Goal: Navigation & Orientation: Find specific page/section

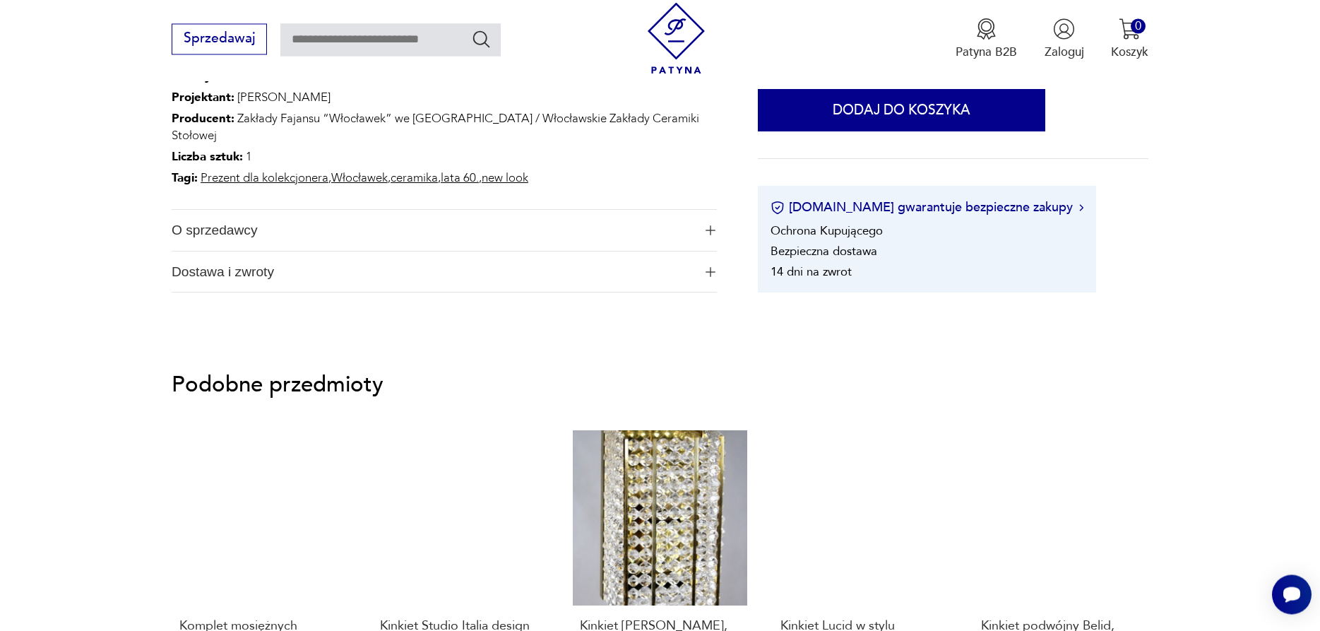
scroll to position [936, 0]
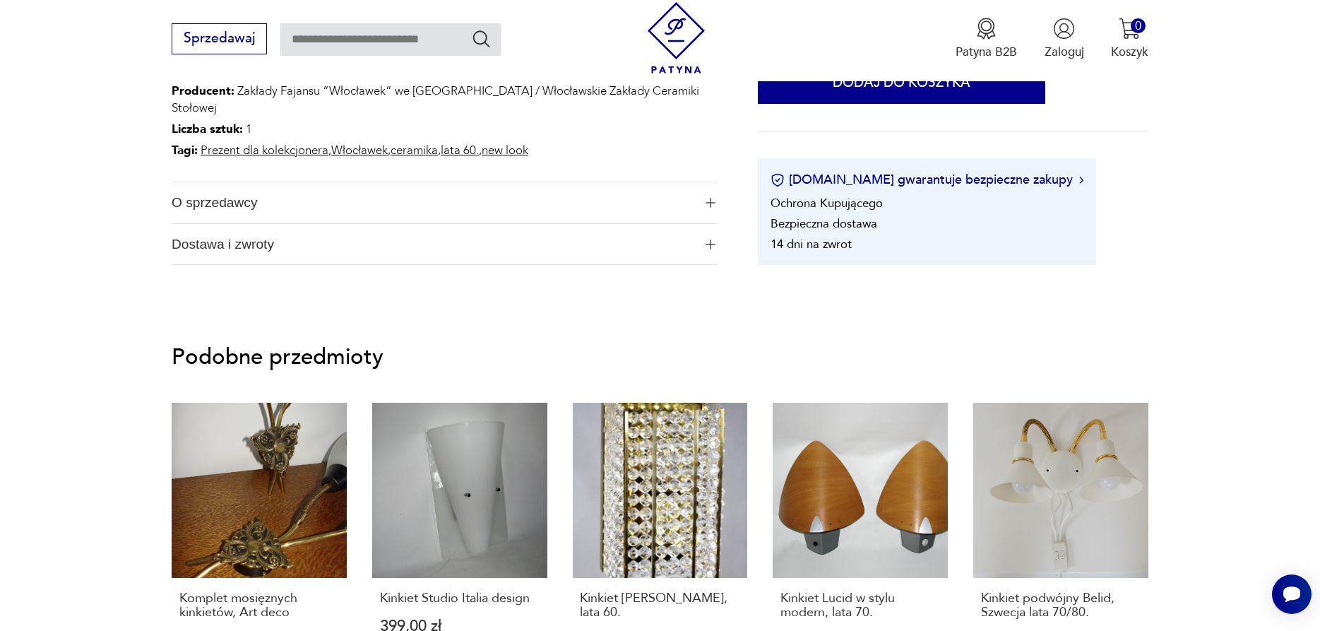
click at [523, 142] on link "new look" at bounding box center [505, 150] width 47 height 16
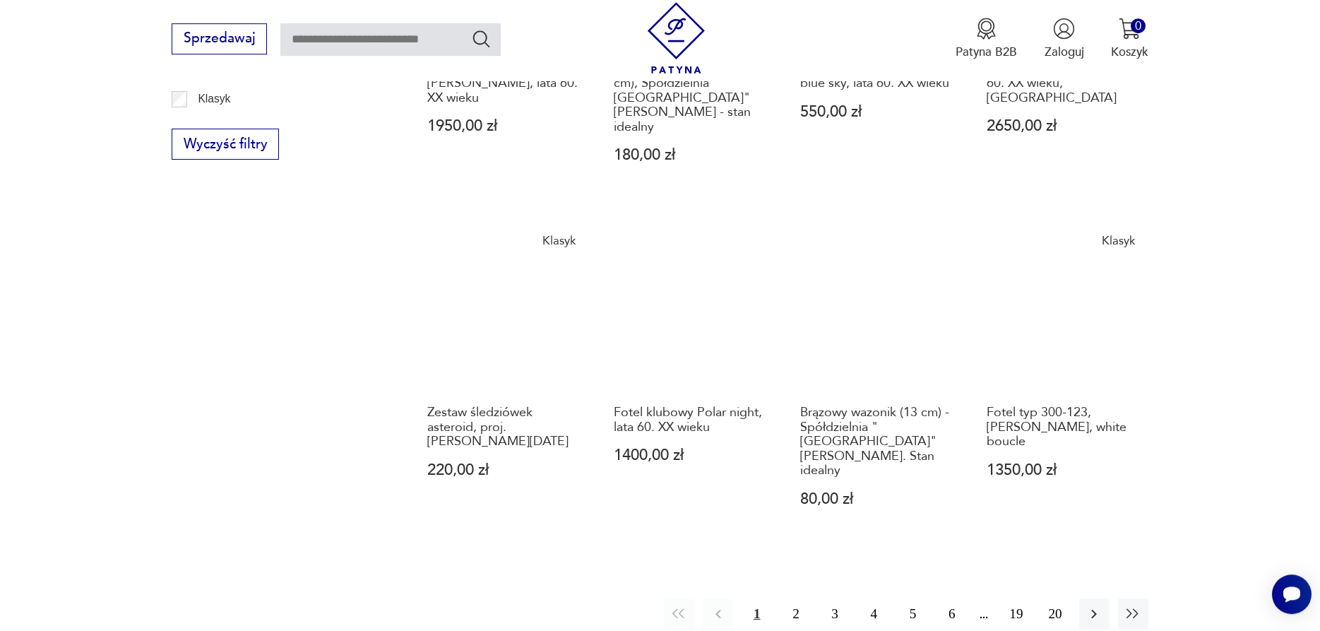
scroll to position [1152, 0]
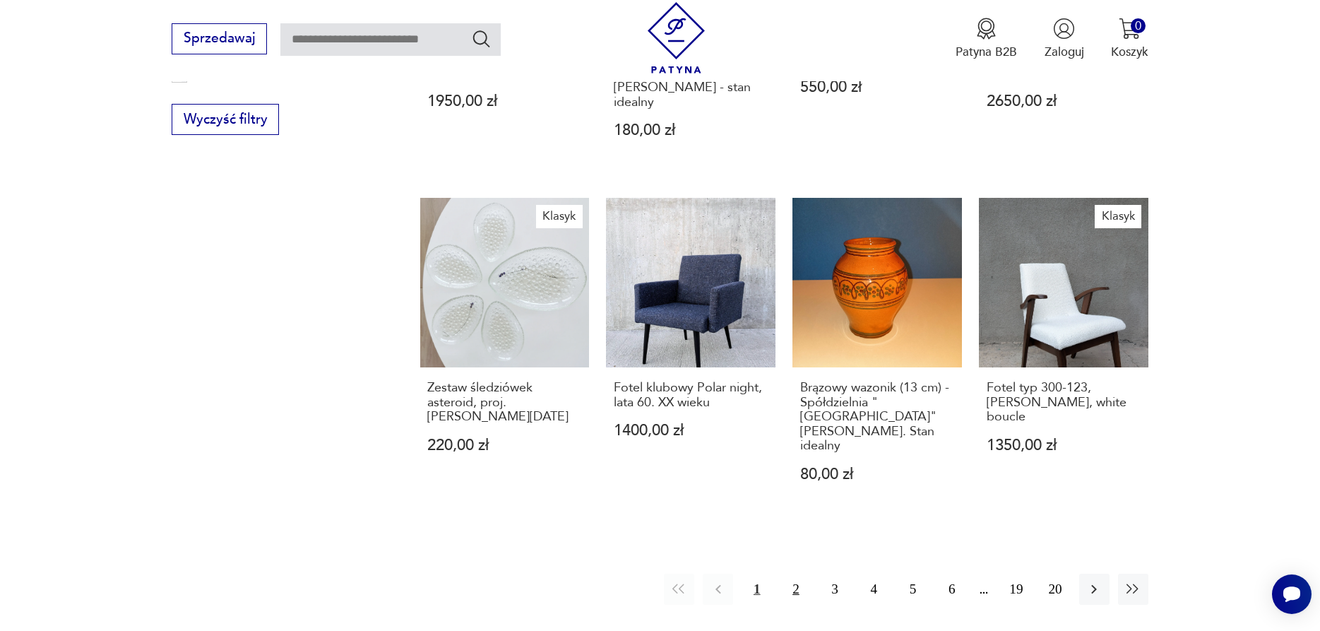
click at [798, 573] on button "2" at bounding box center [795, 588] width 30 height 30
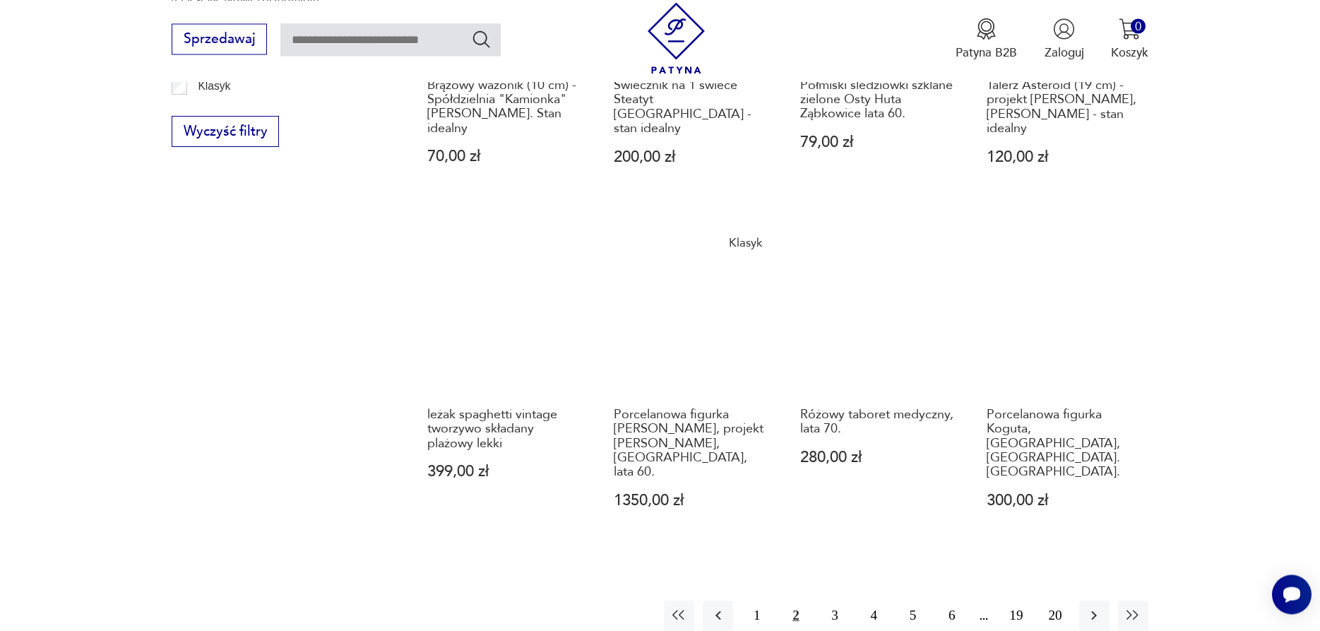
scroll to position [1165, 0]
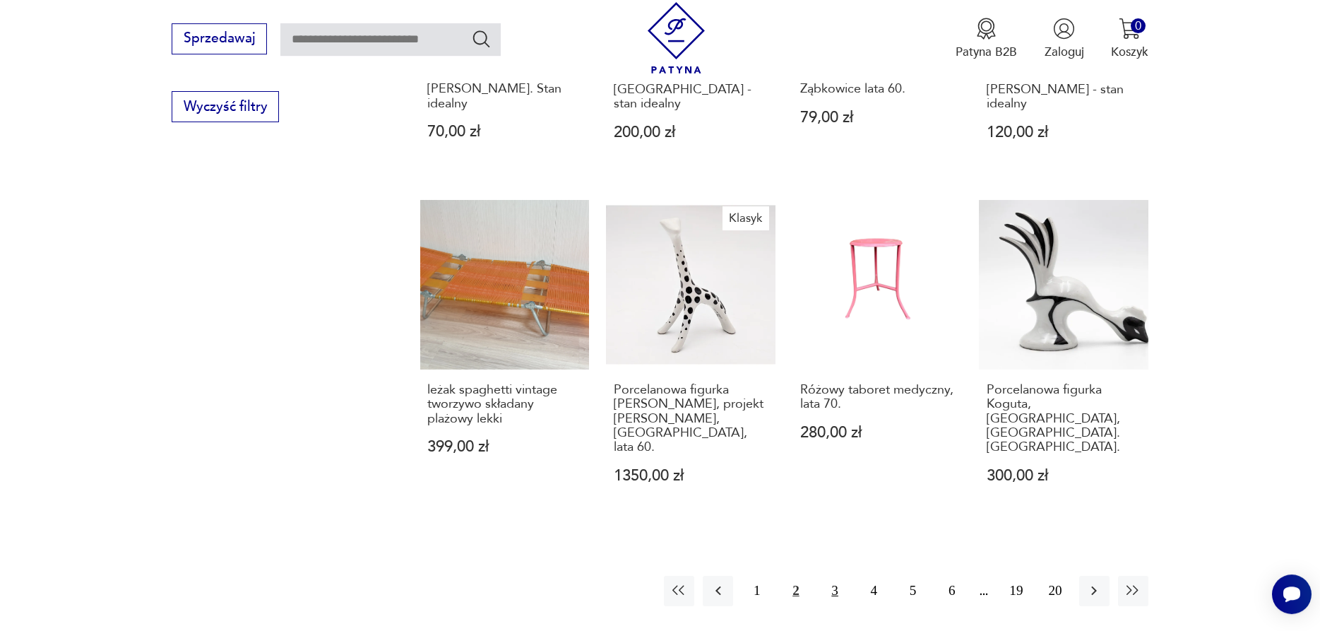
click at [830, 575] on button "3" at bounding box center [835, 590] width 30 height 30
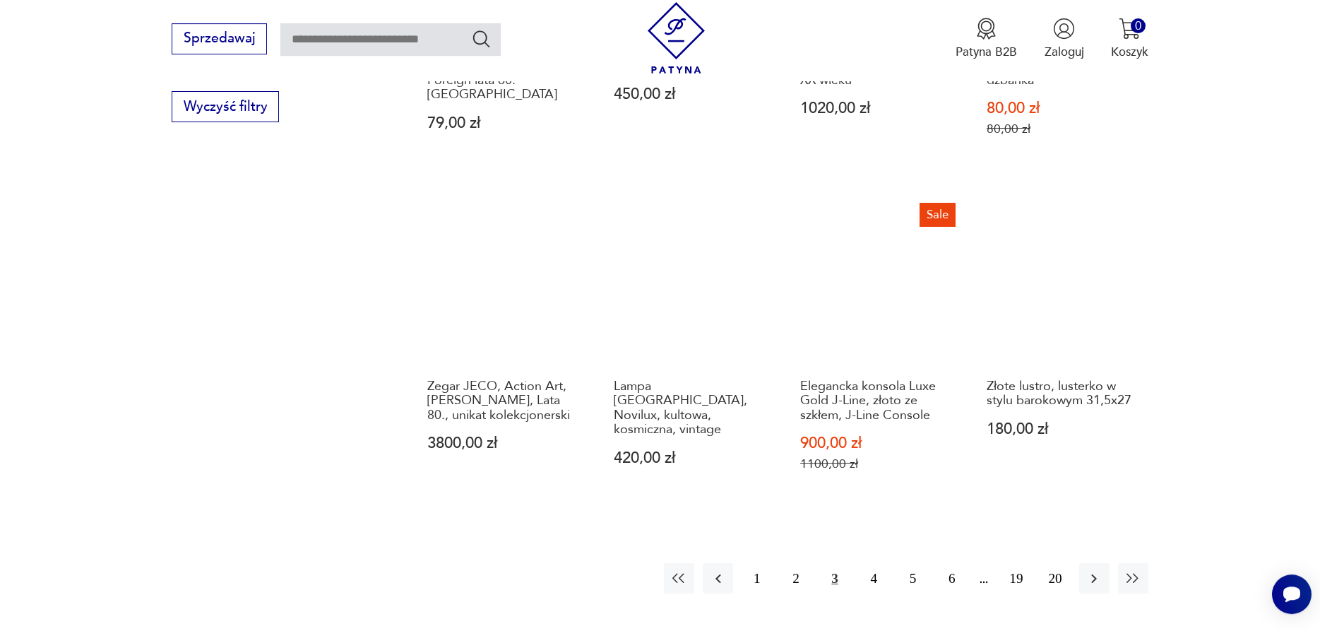
scroll to position [1237, 0]
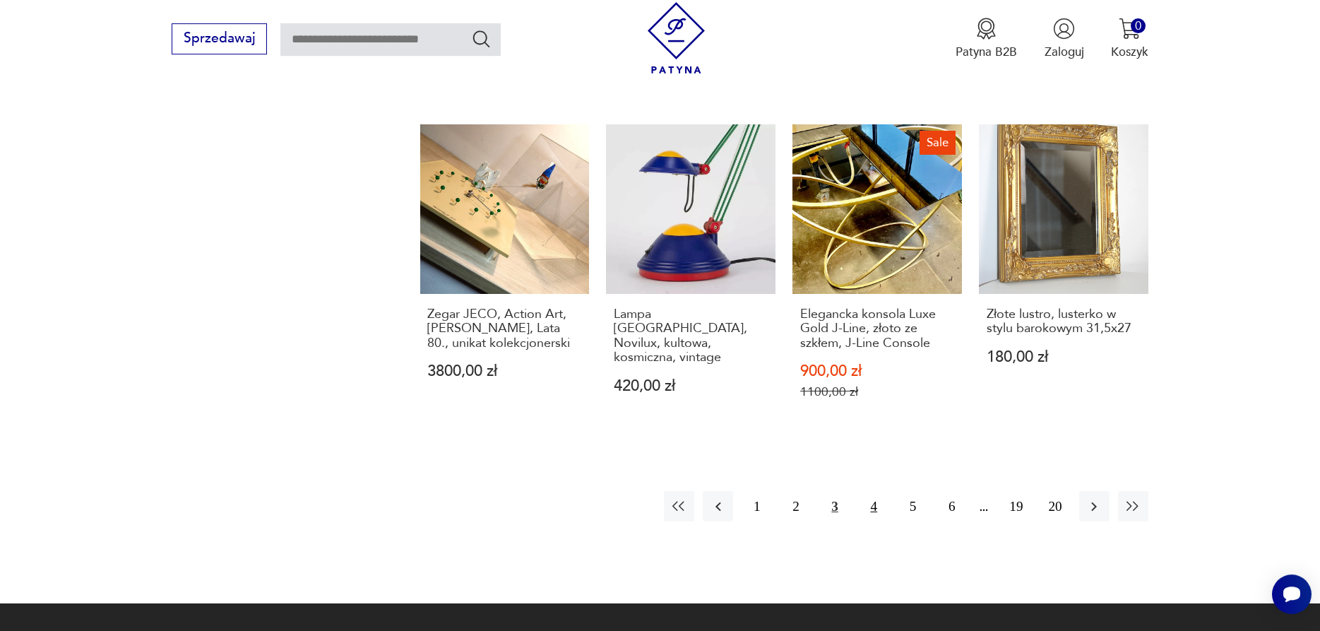
click at [876, 493] on button "4" at bounding box center [874, 506] width 30 height 30
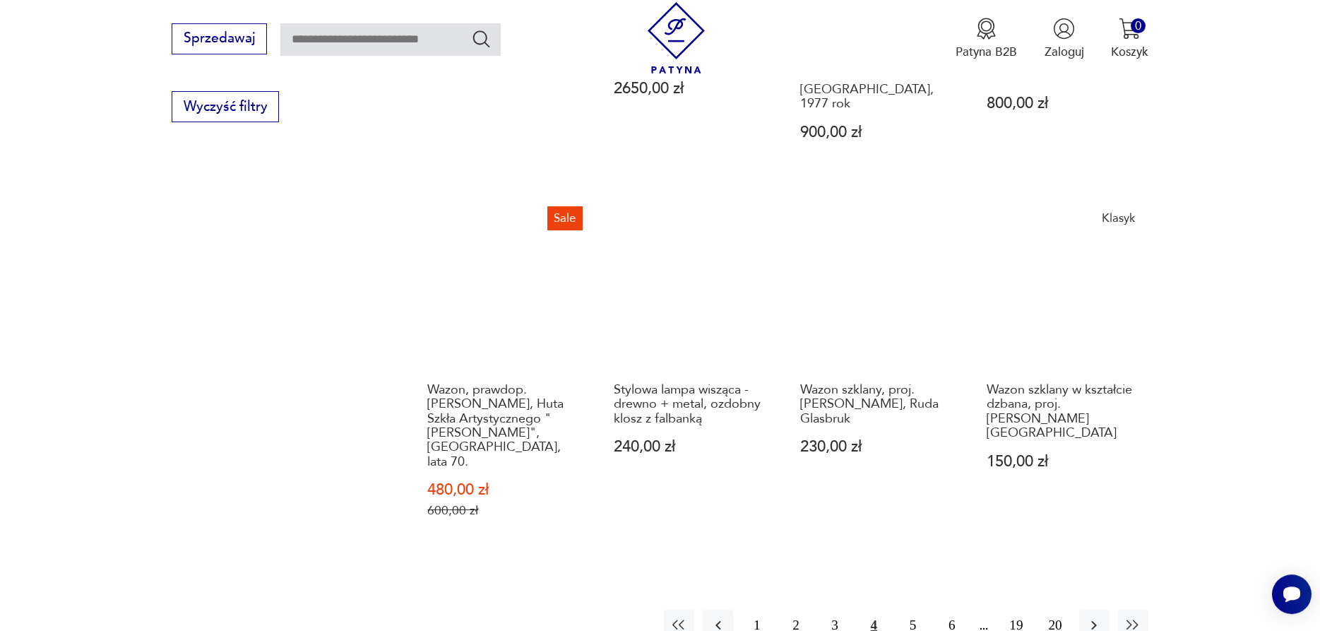
scroll to position [1237, 0]
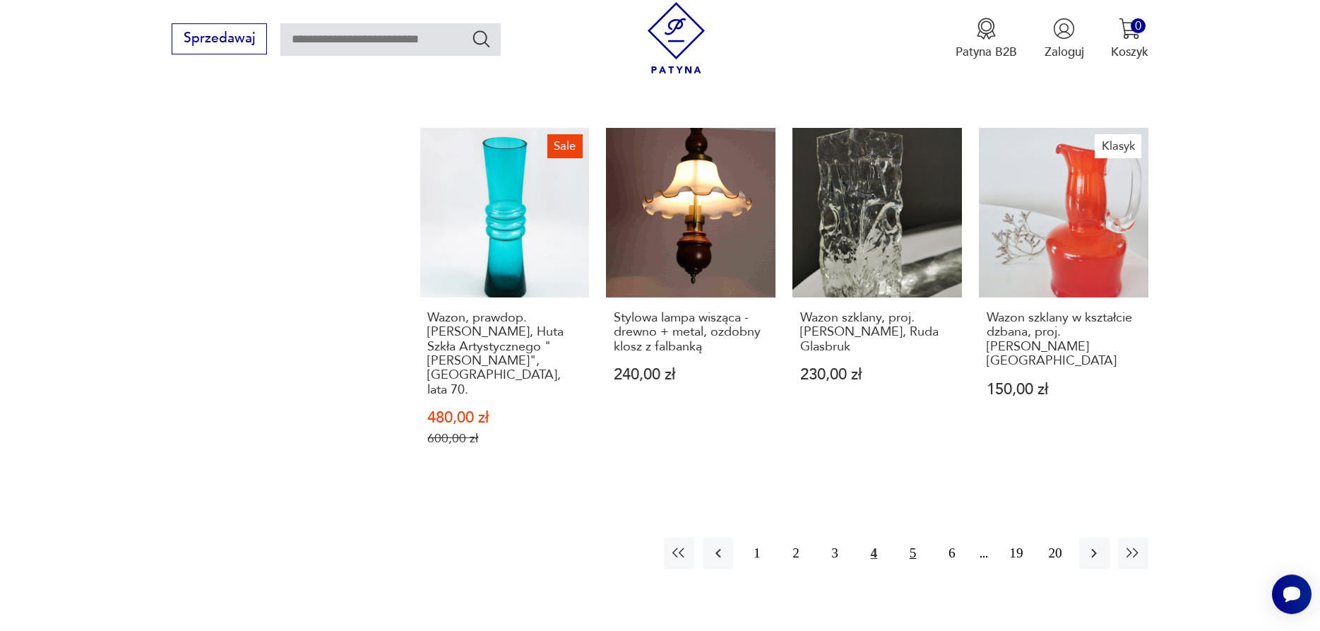
click at [916, 537] on button "5" at bounding box center [912, 552] width 30 height 30
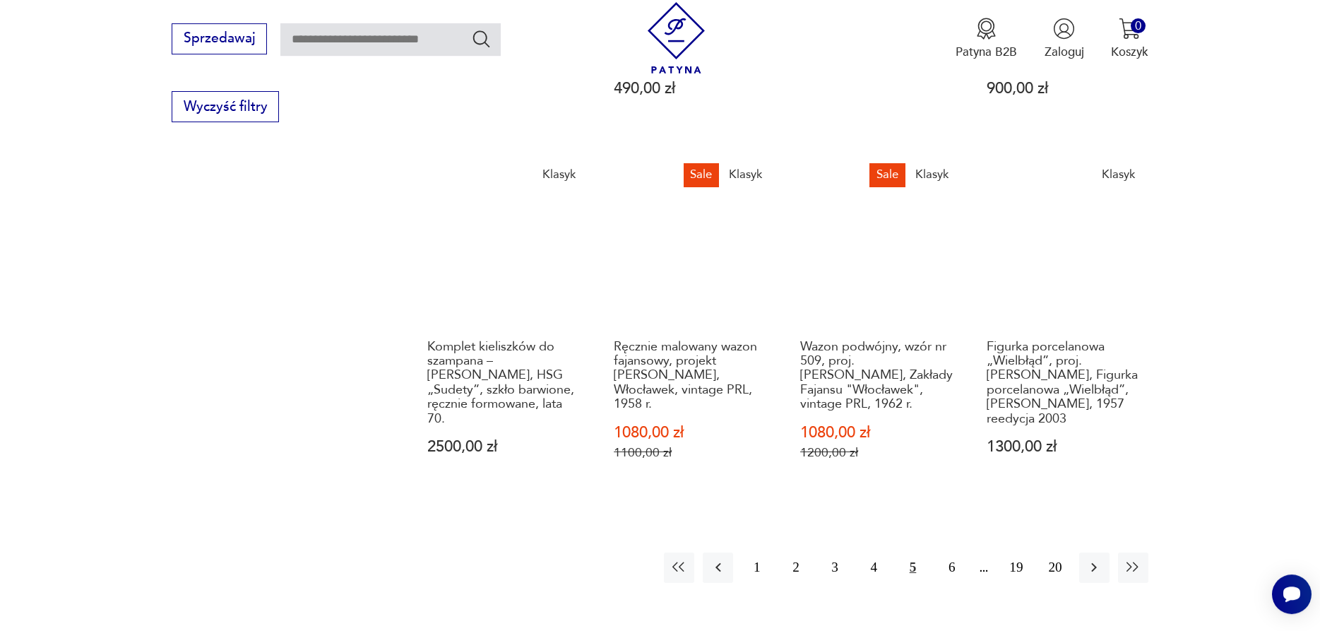
scroll to position [1237, 0]
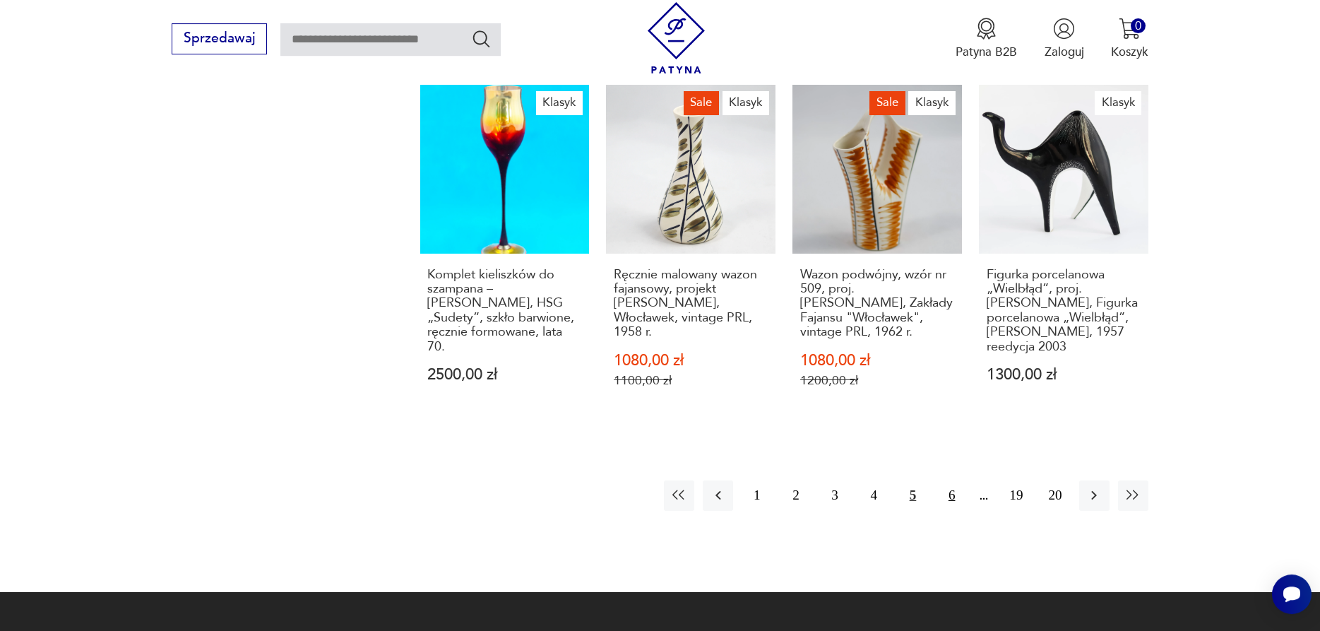
click at [953, 480] on button "6" at bounding box center [951, 495] width 30 height 30
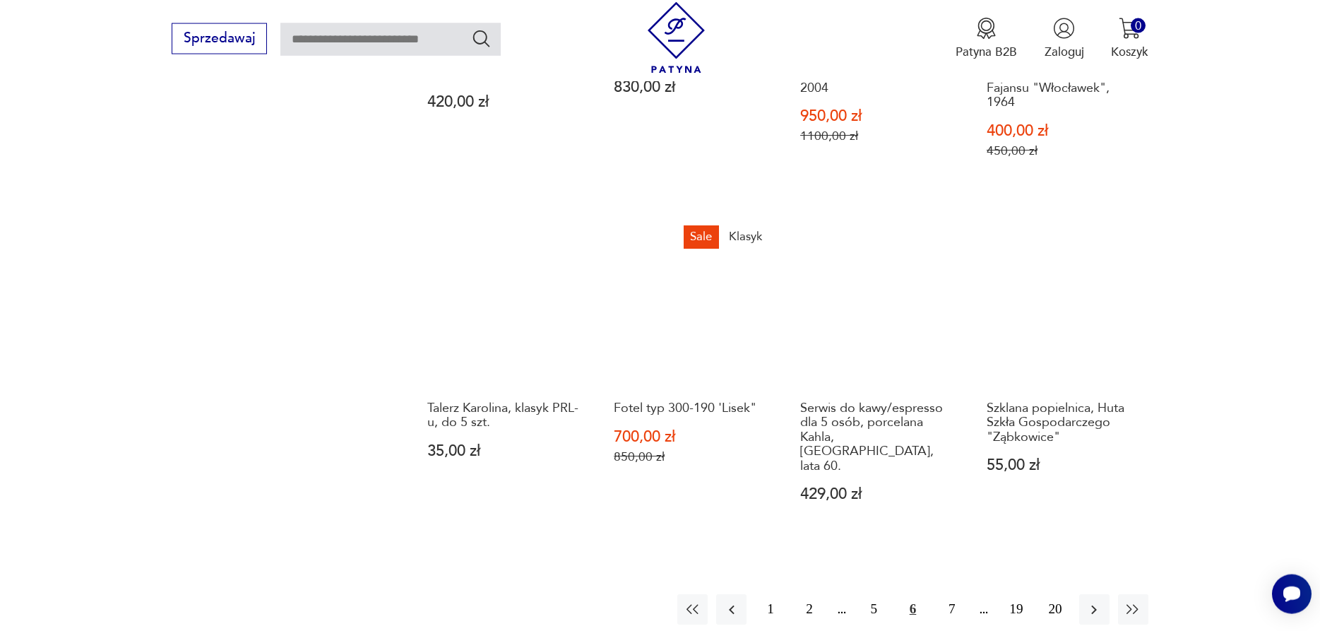
scroll to position [1237, 0]
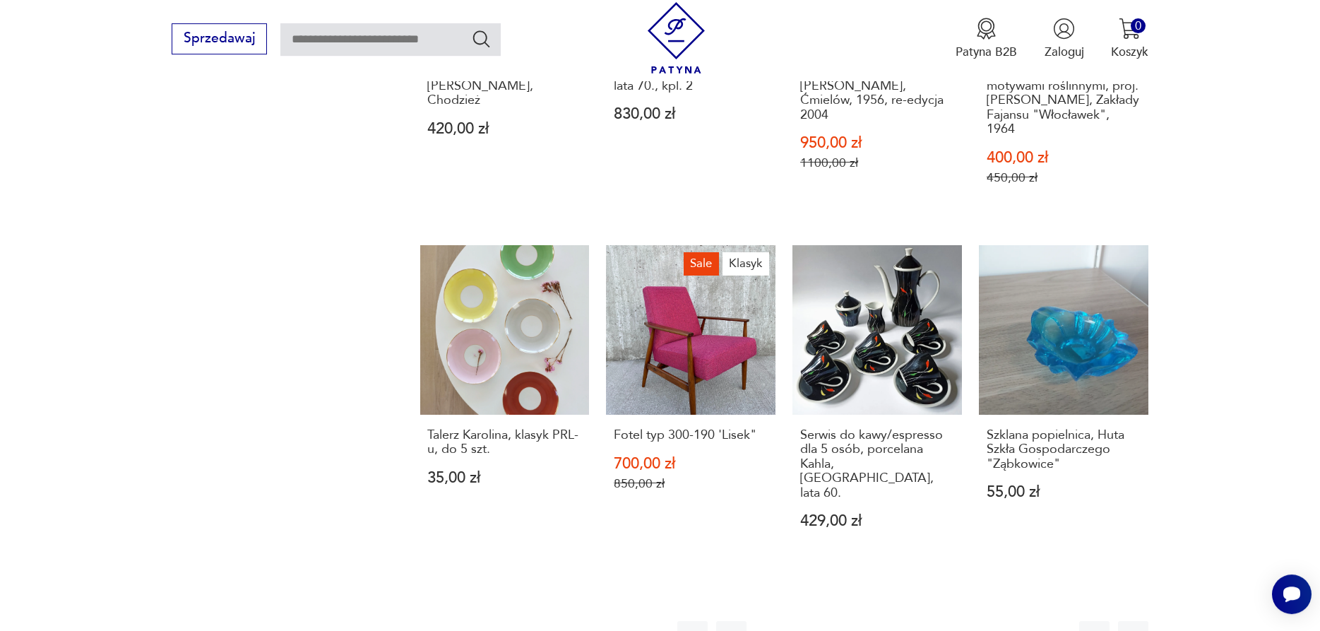
click at [950, 621] on button "7" at bounding box center [951, 636] width 30 height 30
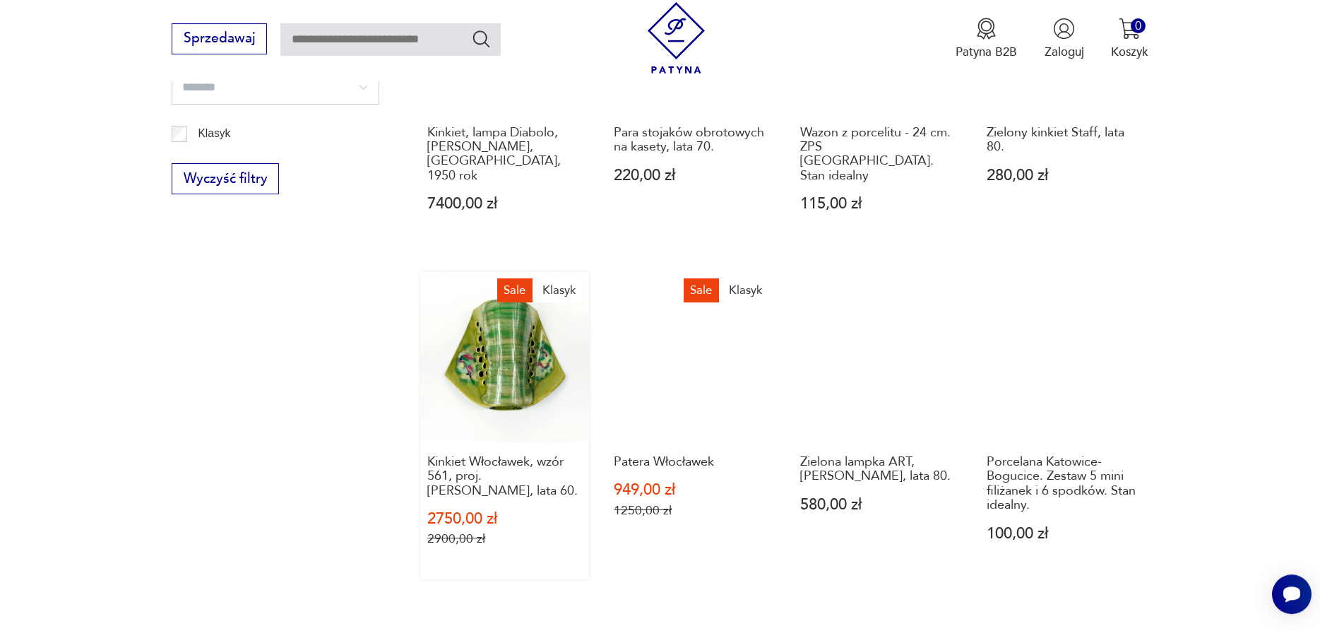
scroll to position [1165, 0]
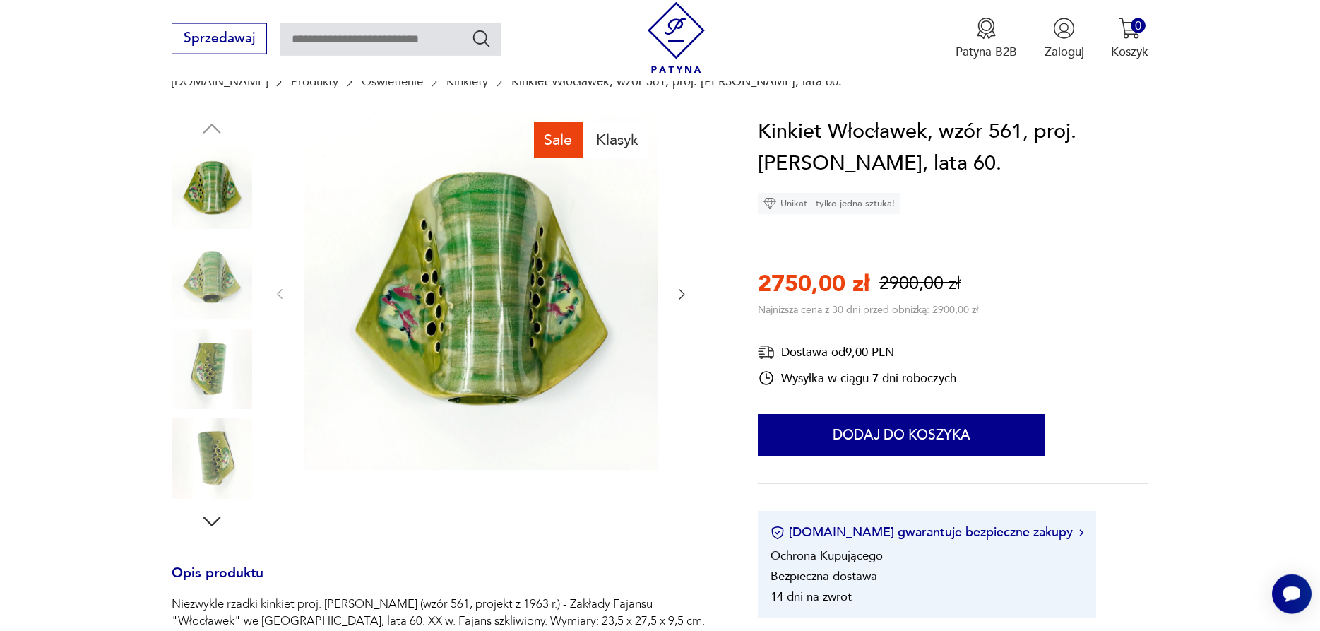
scroll to position [72, 0]
